Goal: Information Seeking & Learning: Learn about a topic

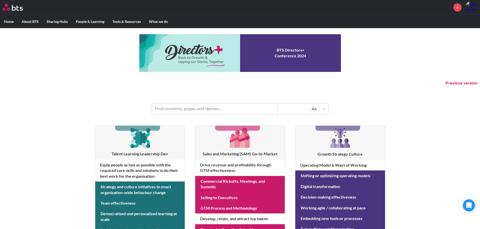
click at [215, 108] on input "text" at bounding box center [215, 108] width 126 height 11
type input "ERP"
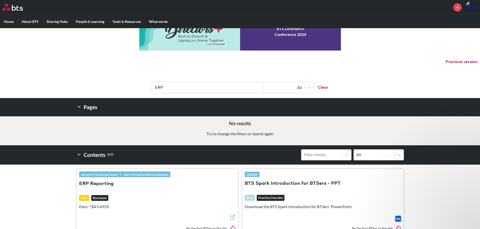
scroll to position [50, 0]
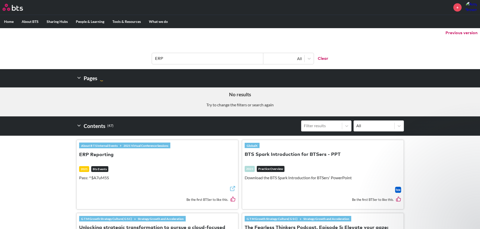
click at [106, 155] on button "ERP Reporting" at bounding box center [96, 155] width 34 height 7
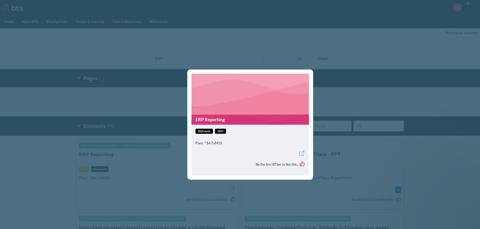
click at [274, 149] on div "Pass: ^$A7uM5S" at bounding box center [249, 146] width 109 height 10
click at [159, 163] on div "ERP Reporting btsEvents 2021 Pass: ^$A7uM5S Be the first BTSer to like this." at bounding box center [240, 114] width 480 height 229
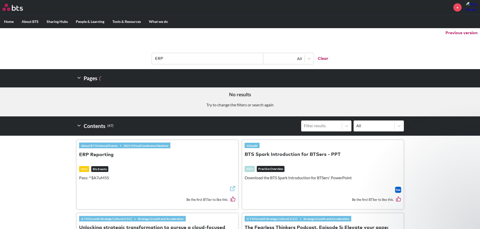
click at [103, 158] on button "ERP Reporting" at bounding box center [96, 155] width 34 height 7
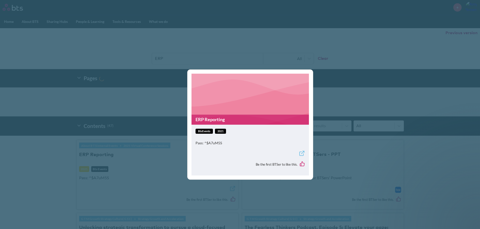
click at [173, 160] on div "ERP Reporting btsEvents 2021 Pass: ^$A7uM5S Be the first BTSer to like this." at bounding box center [240, 114] width 480 height 229
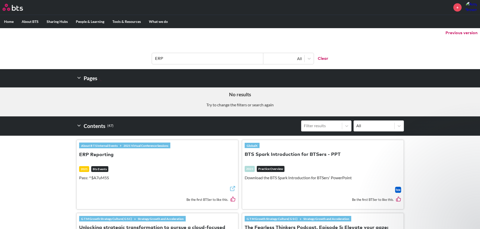
click at [296, 156] on button "BTS Spark Introduction for BTSers - PPT" at bounding box center [292, 155] width 96 height 7
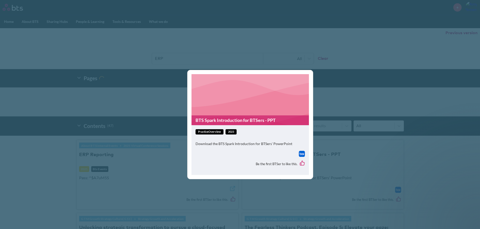
click at [303, 154] on img at bounding box center [302, 154] width 6 height 6
drag, startPoint x: 172, startPoint y: 85, endPoint x: 170, endPoint y: 94, distance: 9.4
click at [172, 85] on div "BTS Spark Introduction for BTSers - PPT practiceOverview 2023 Download the BTS …" at bounding box center [240, 114] width 480 height 229
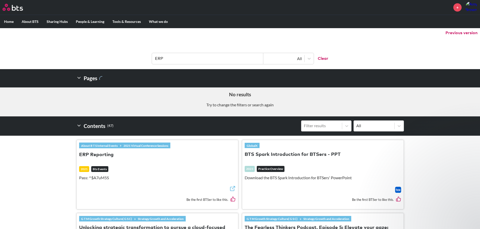
click at [164, 148] on link "2021 Virtual Conference Sessions" at bounding box center [145, 146] width 49 height 6
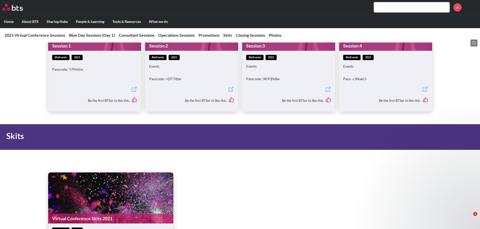
scroll to position [2065, 0]
